Goal: Task Accomplishment & Management: Use online tool/utility

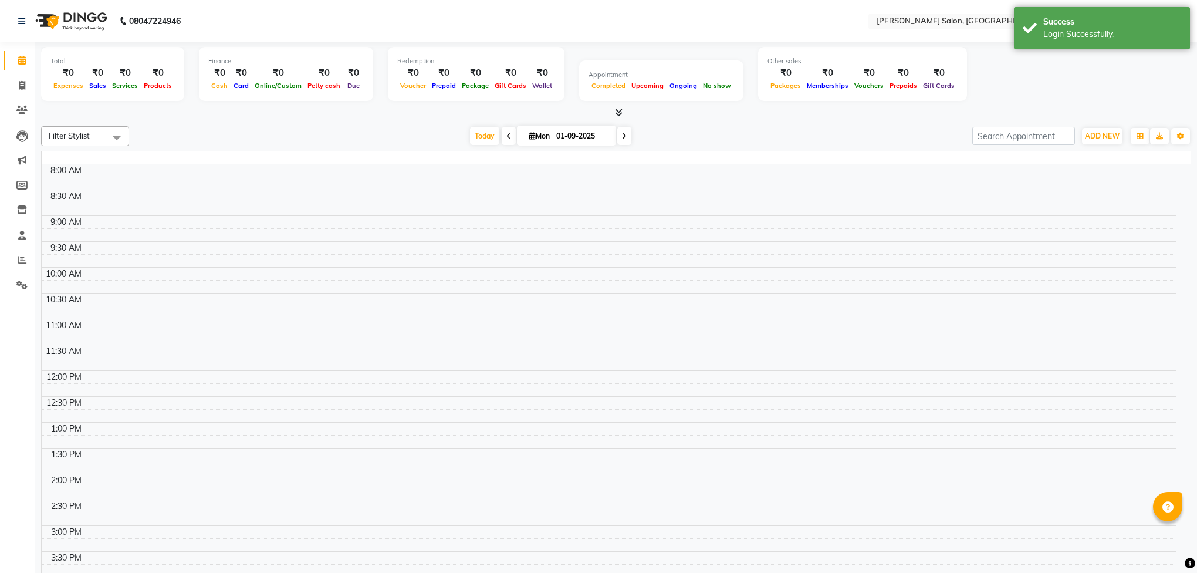
select select "en"
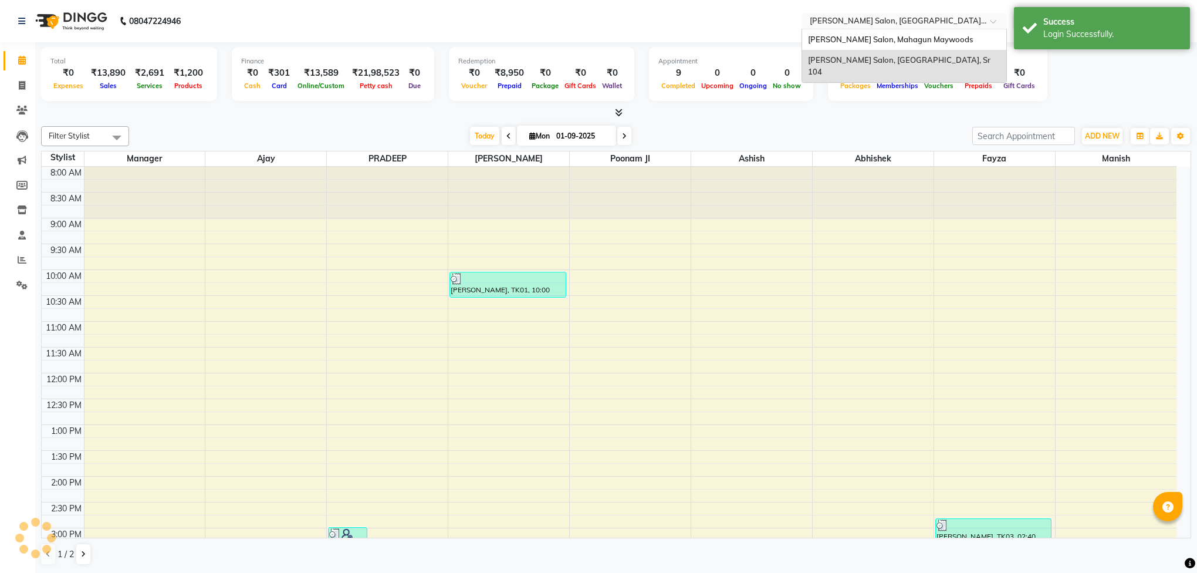
click at [865, 19] on input "text" at bounding box center [892, 22] width 170 height 12
click at [870, 42] on span "[PERSON_NAME] Salon, Mahagun Maywoods" at bounding box center [890, 39] width 165 height 9
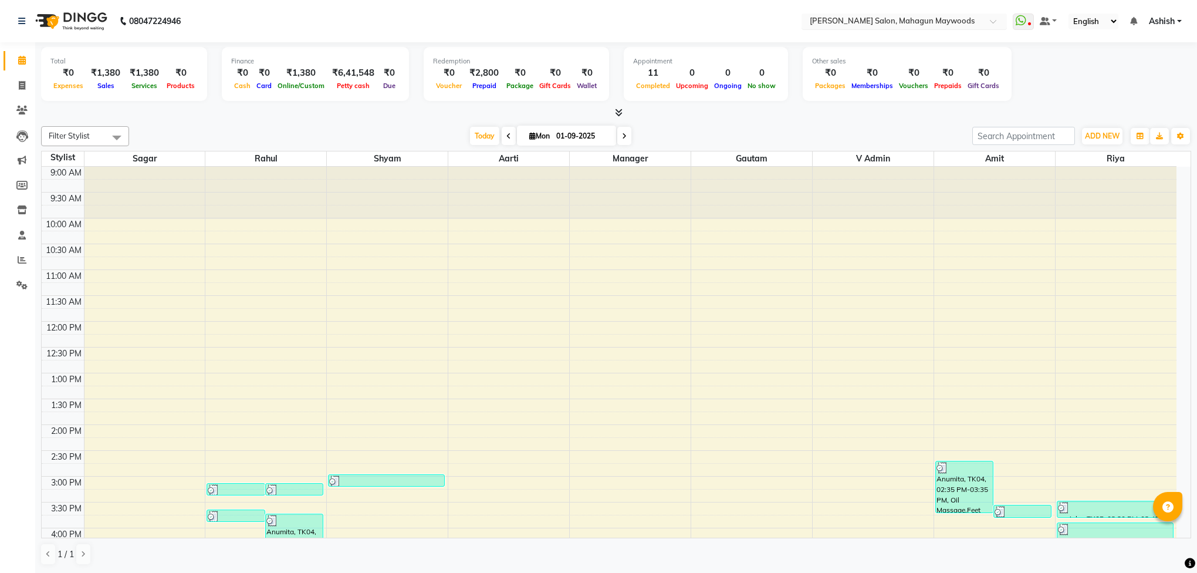
click at [970, 22] on input "text" at bounding box center [892, 22] width 170 height 12
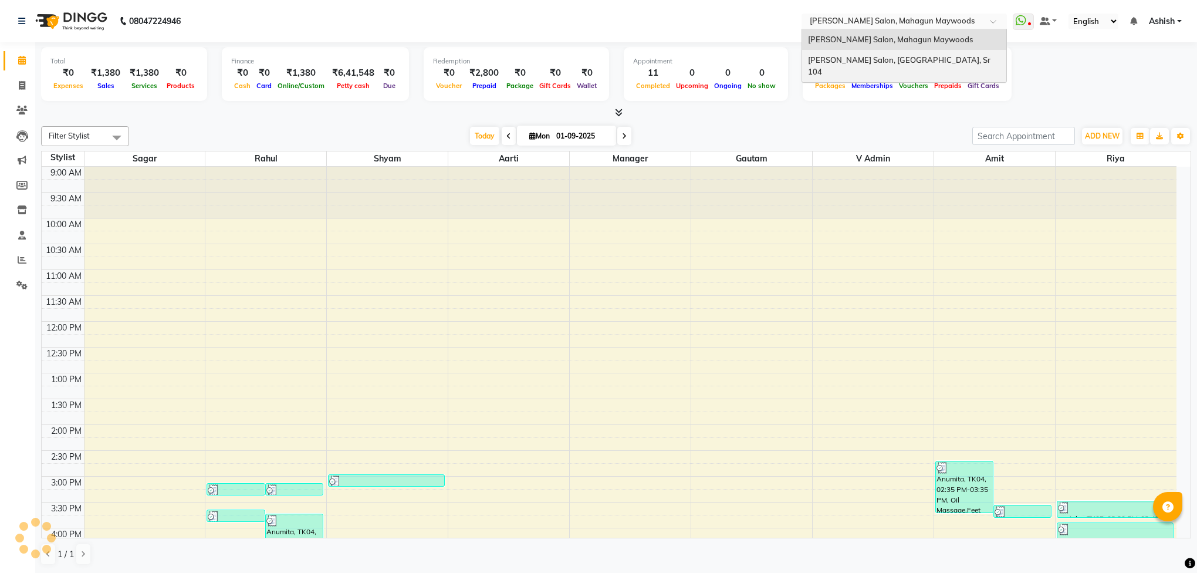
click at [933, 60] on div "[PERSON_NAME] Salon, [GEOGRAPHIC_DATA], Sr 104" at bounding box center [904, 66] width 204 height 32
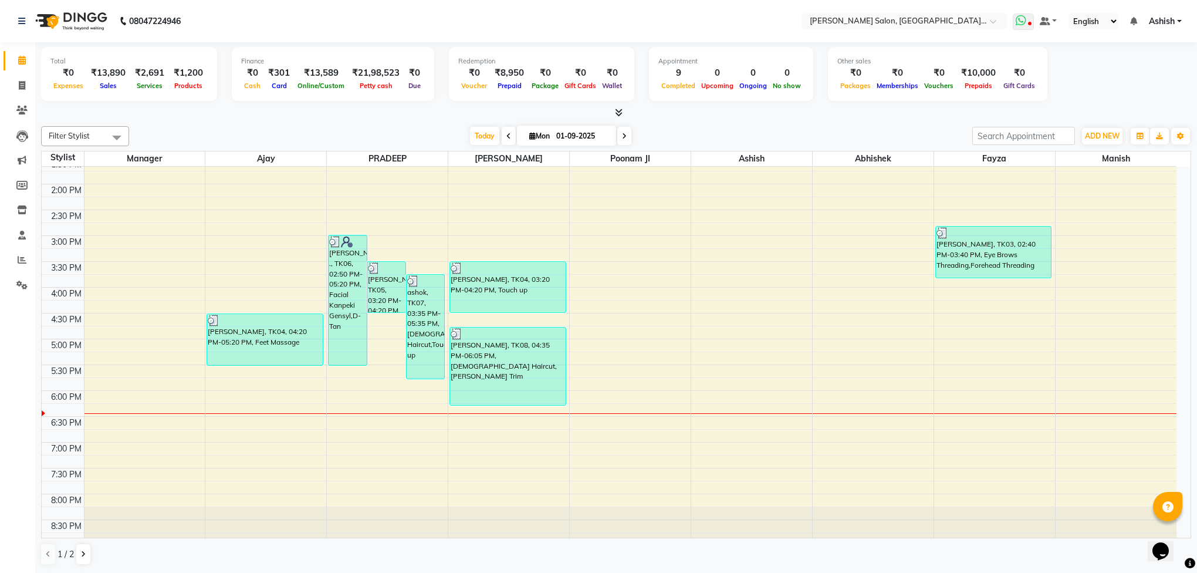
click at [1025, 19] on span at bounding box center [1023, 21] width 21 height 16
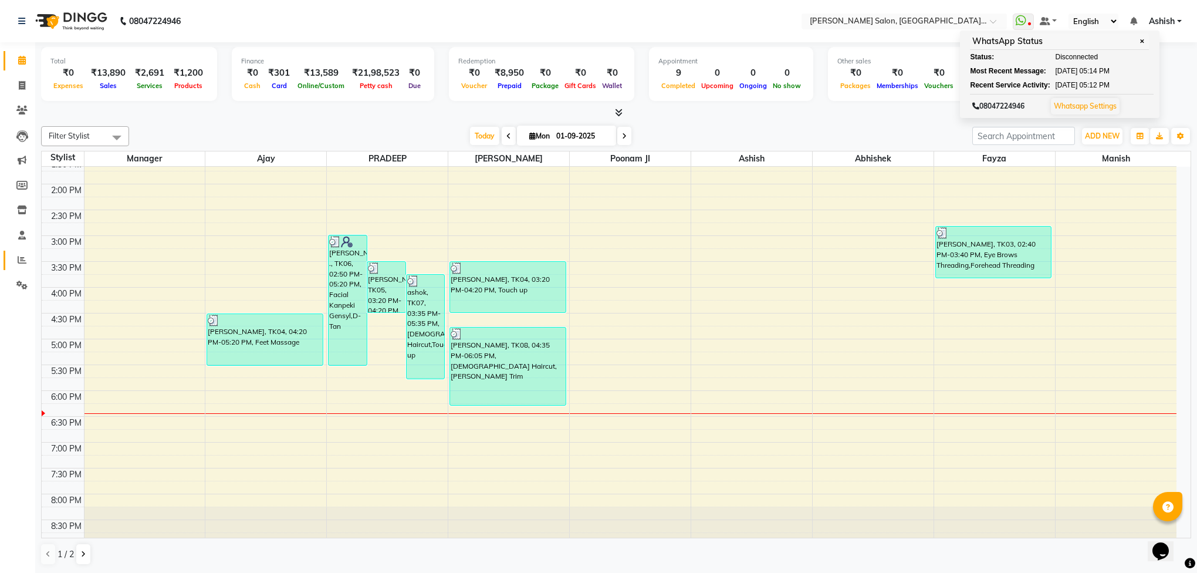
click at [21, 268] on link "Reports" at bounding box center [18, 260] width 28 height 19
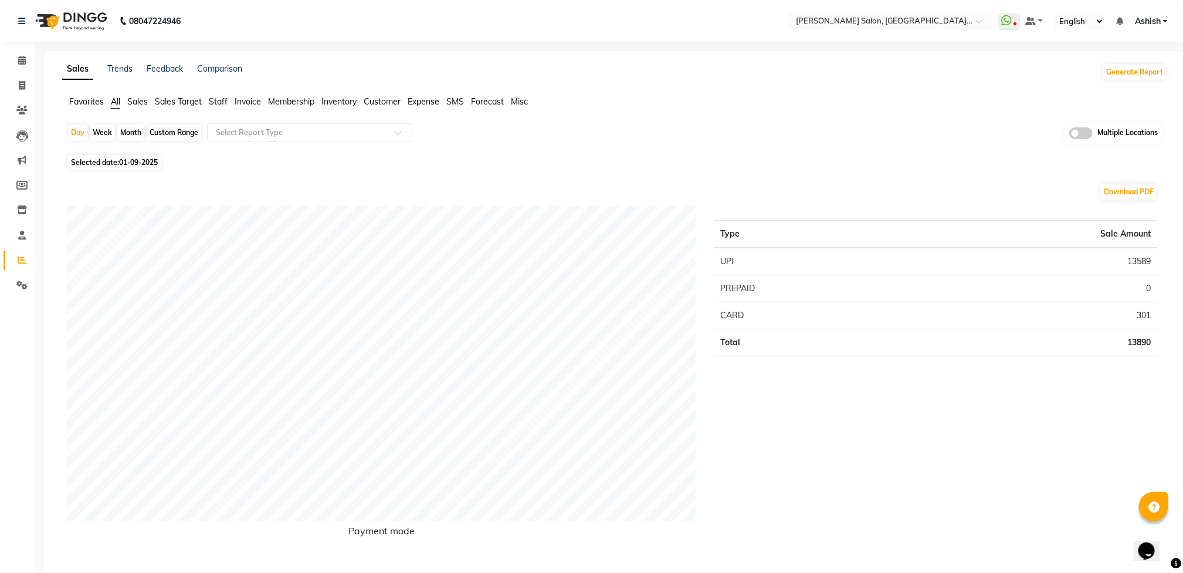
click at [173, 131] on div "Custom Range" at bounding box center [174, 132] width 55 height 16
select select "9"
select select "2025"
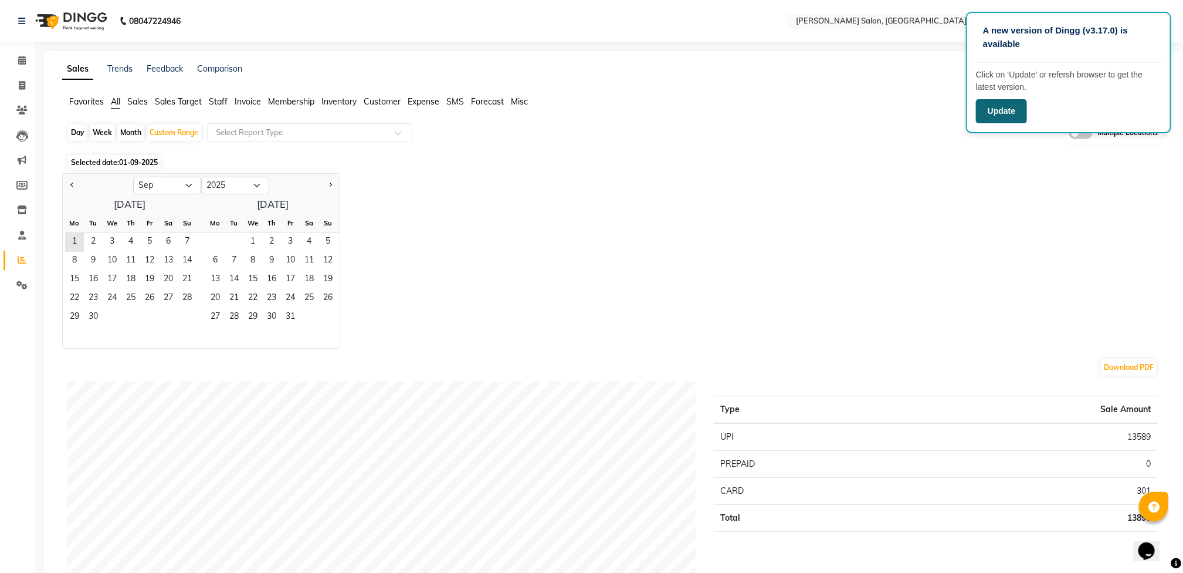
click at [1016, 117] on button "Update" at bounding box center [1001, 111] width 51 height 24
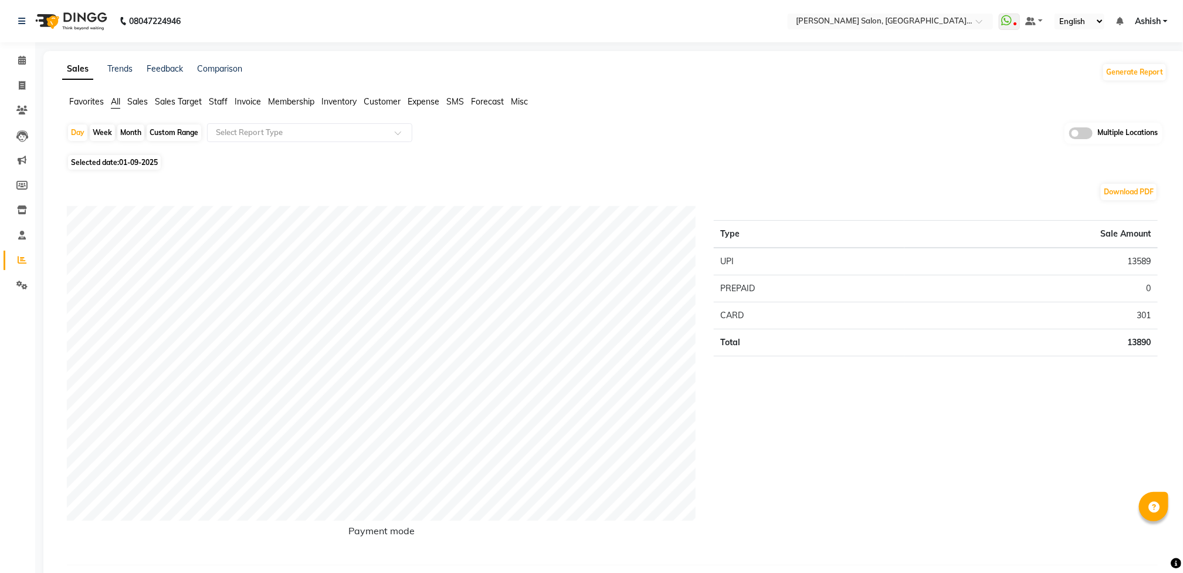
click at [171, 130] on div "Custom Range" at bounding box center [174, 132] width 55 height 16
select select "9"
select select "2025"
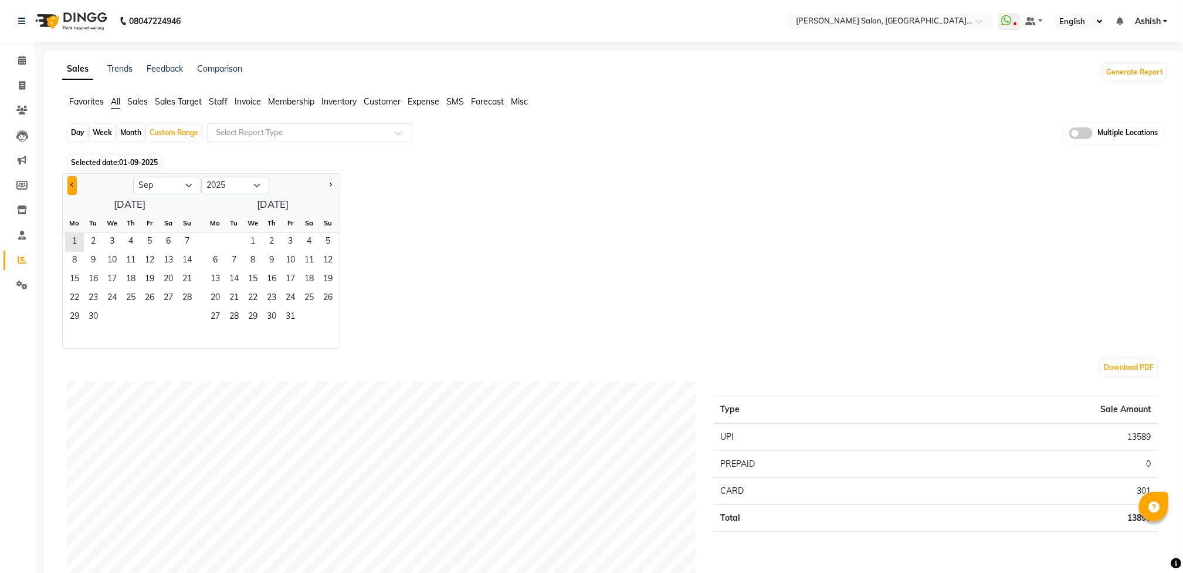
click at [70, 182] on button "Previous month" at bounding box center [71, 185] width 9 height 19
select select "8"
click at [148, 242] on span "1" at bounding box center [149, 242] width 19 height 19
click at [187, 314] on span "31" at bounding box center [187, 317] width 19 height 19
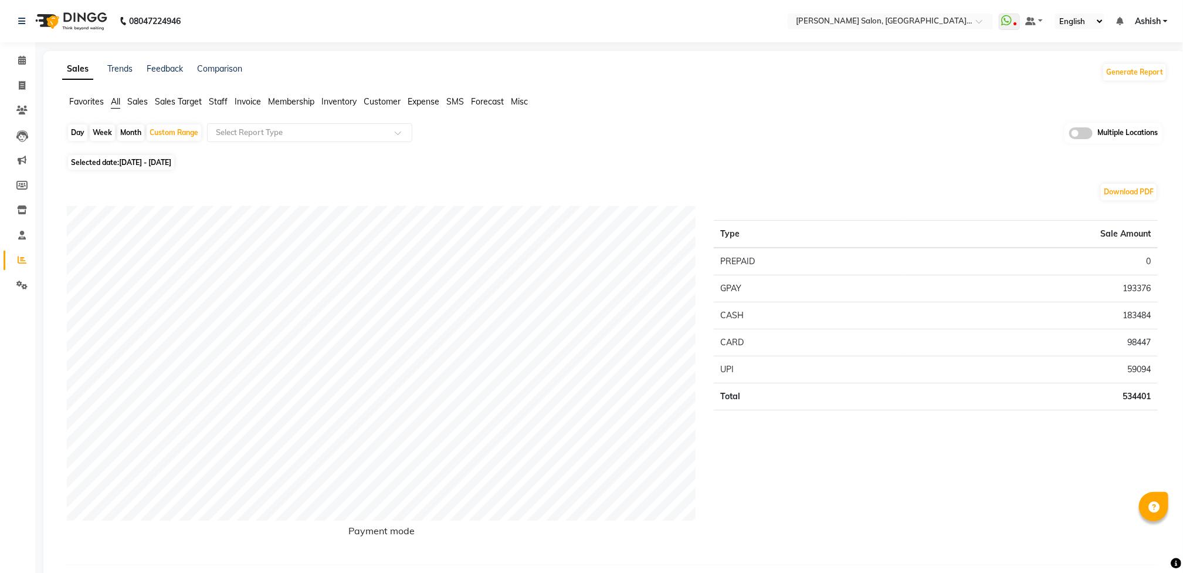
click at [224, 103] on span "Staff" at bounding box center [218, 101] width 19 height 11
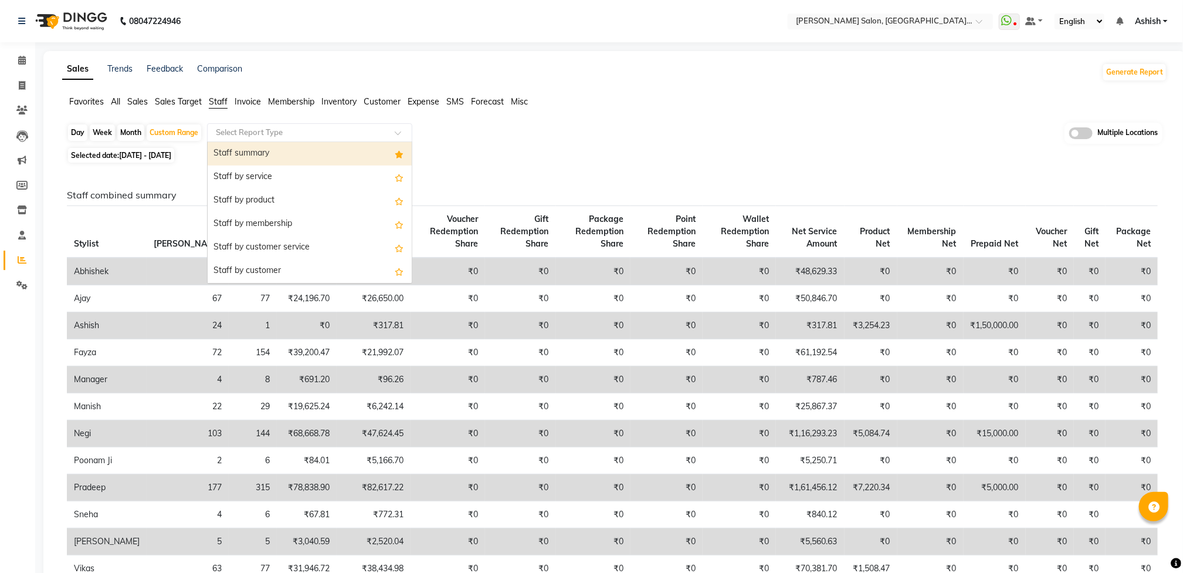
click at [330, 134] on input "text" at bounding box center [298, 133] width 169 height 12
click at [245, 104] on span "Invoice" at bounding box center [248, 101] width 26 height 11
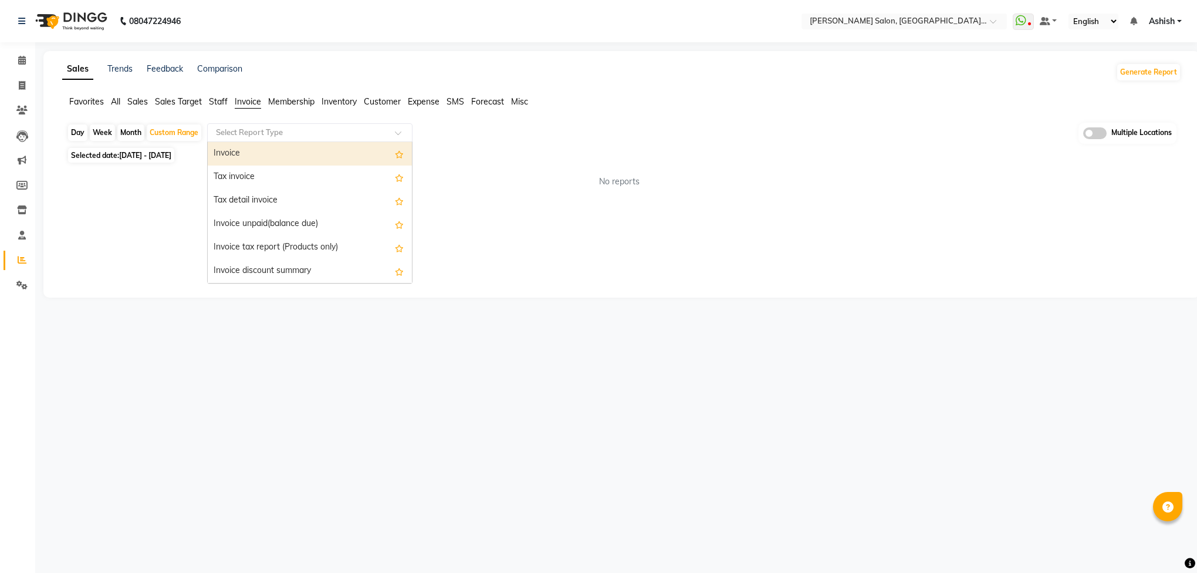
click at [262, 128] on input "text" at bounding box center [298, 133] width 169 height 12
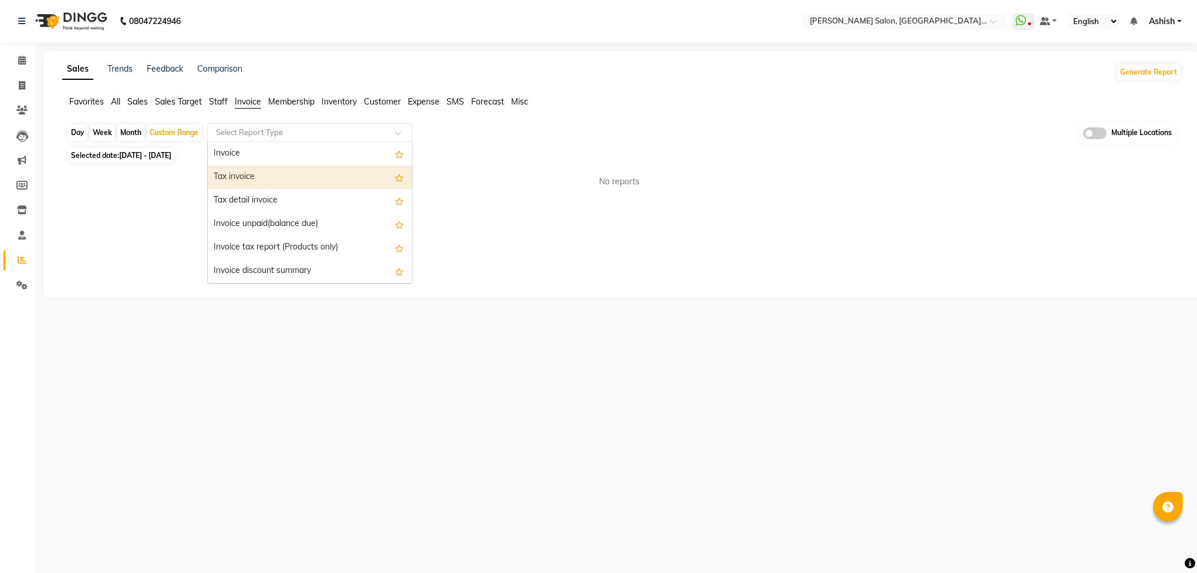
click at [259, 175] on div "Tax invoice" at bounding box center [310, 176] width 204 height 23
select select "full_report"
select select "csv"
